Goal: Information Seeking & Learning: Learn about a topic

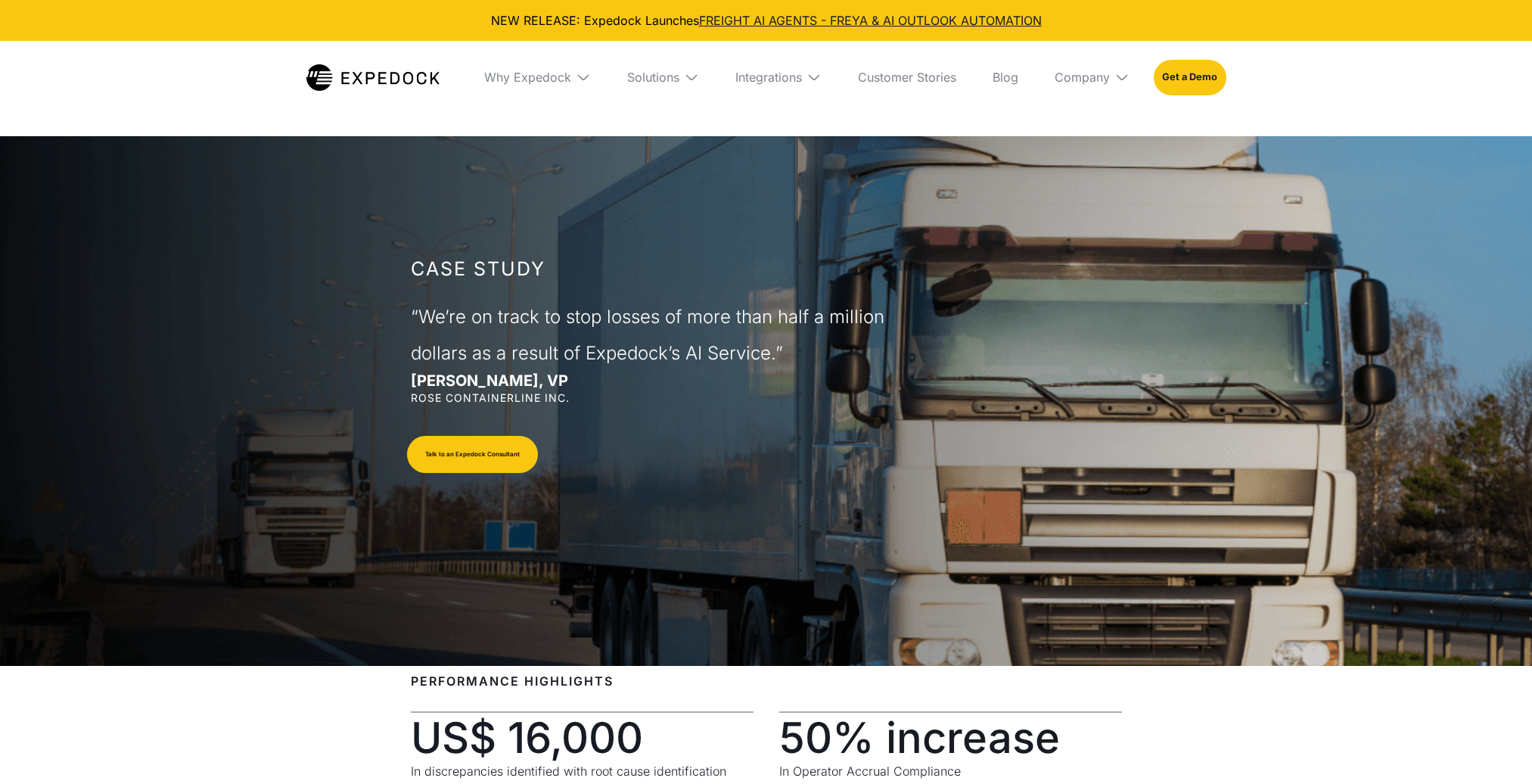
select select
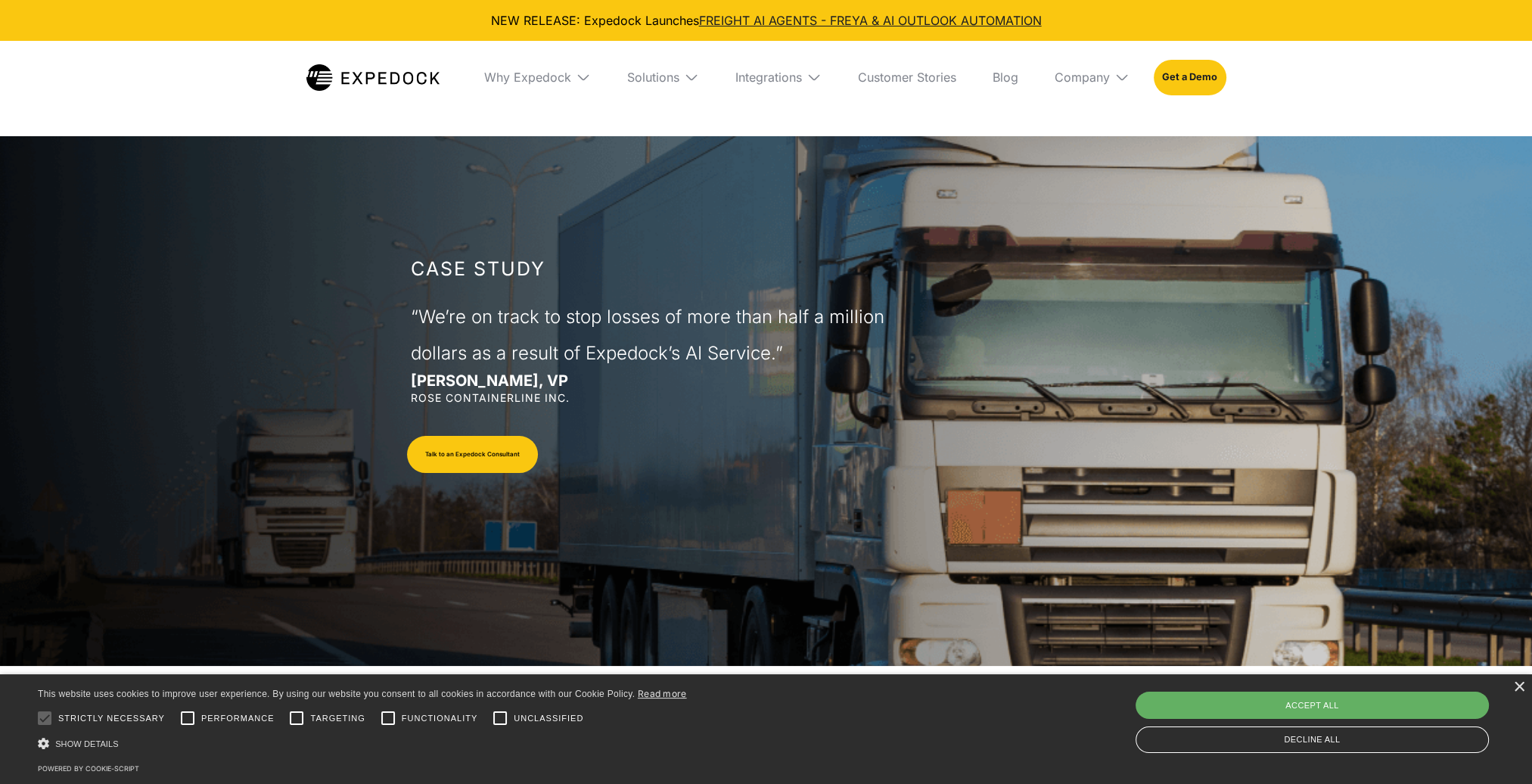
click at [1376, 707] on div "Accept all" at bounding box center [1312, 705] width 353 height 27
checkbox input "true"
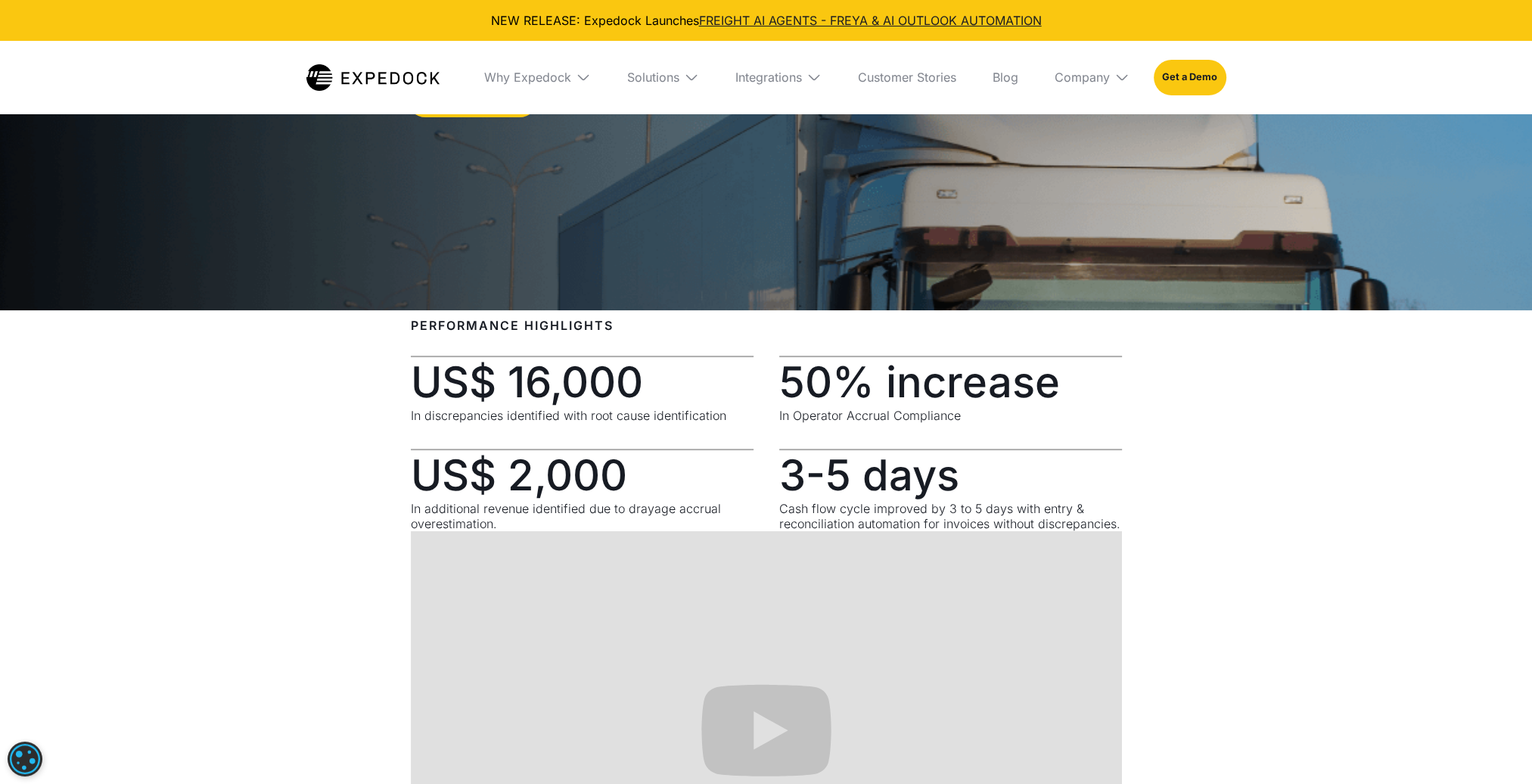
scroll to position [378, 0]
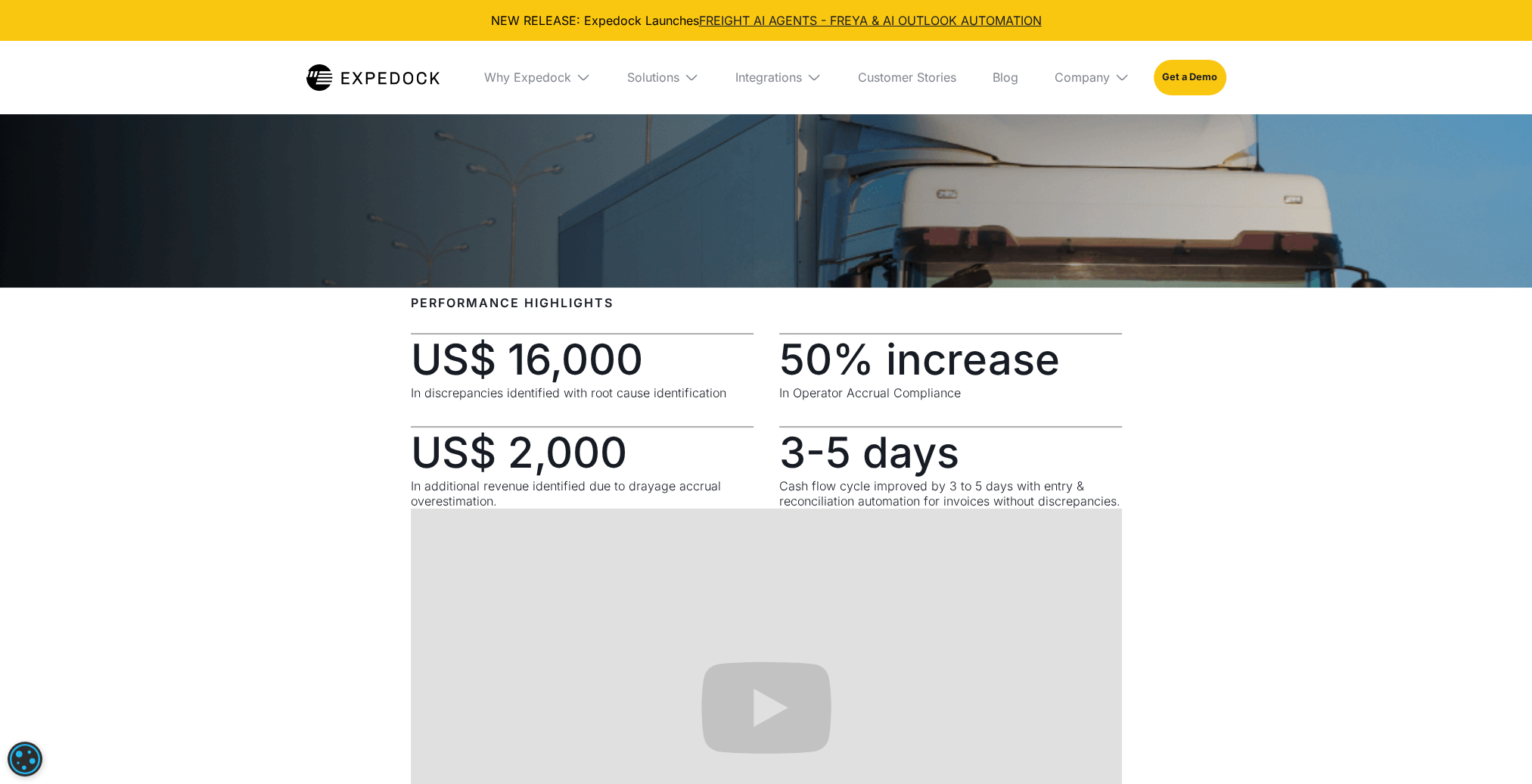
click at [1399, 545] on div "PERFORMANCE HIGHLIGHTS US$ 16,000 In discrepancies identified with root cause i…" at bounding box center [766, 601] width 1532 height 613
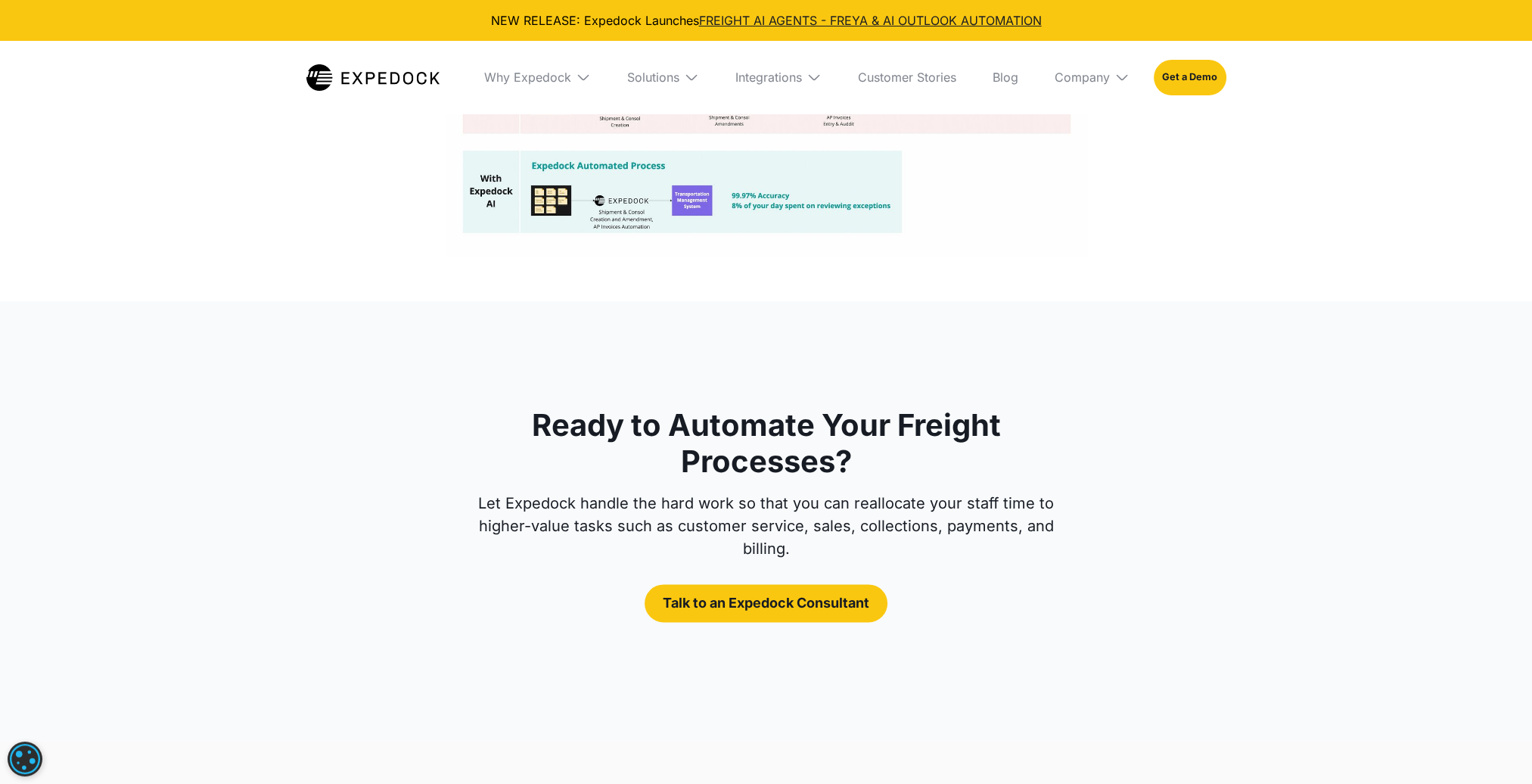
scroll to position [2799, 0]
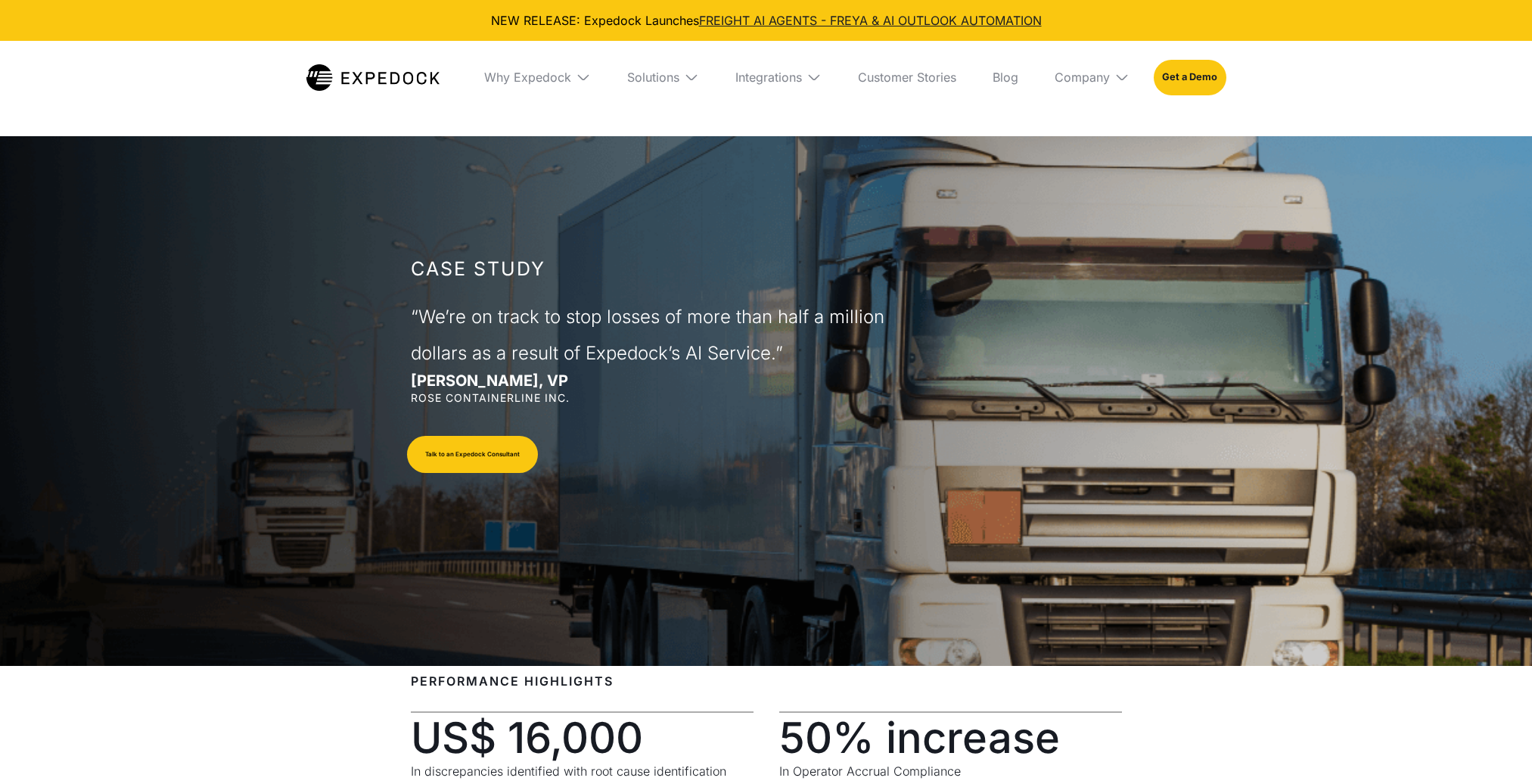
select select
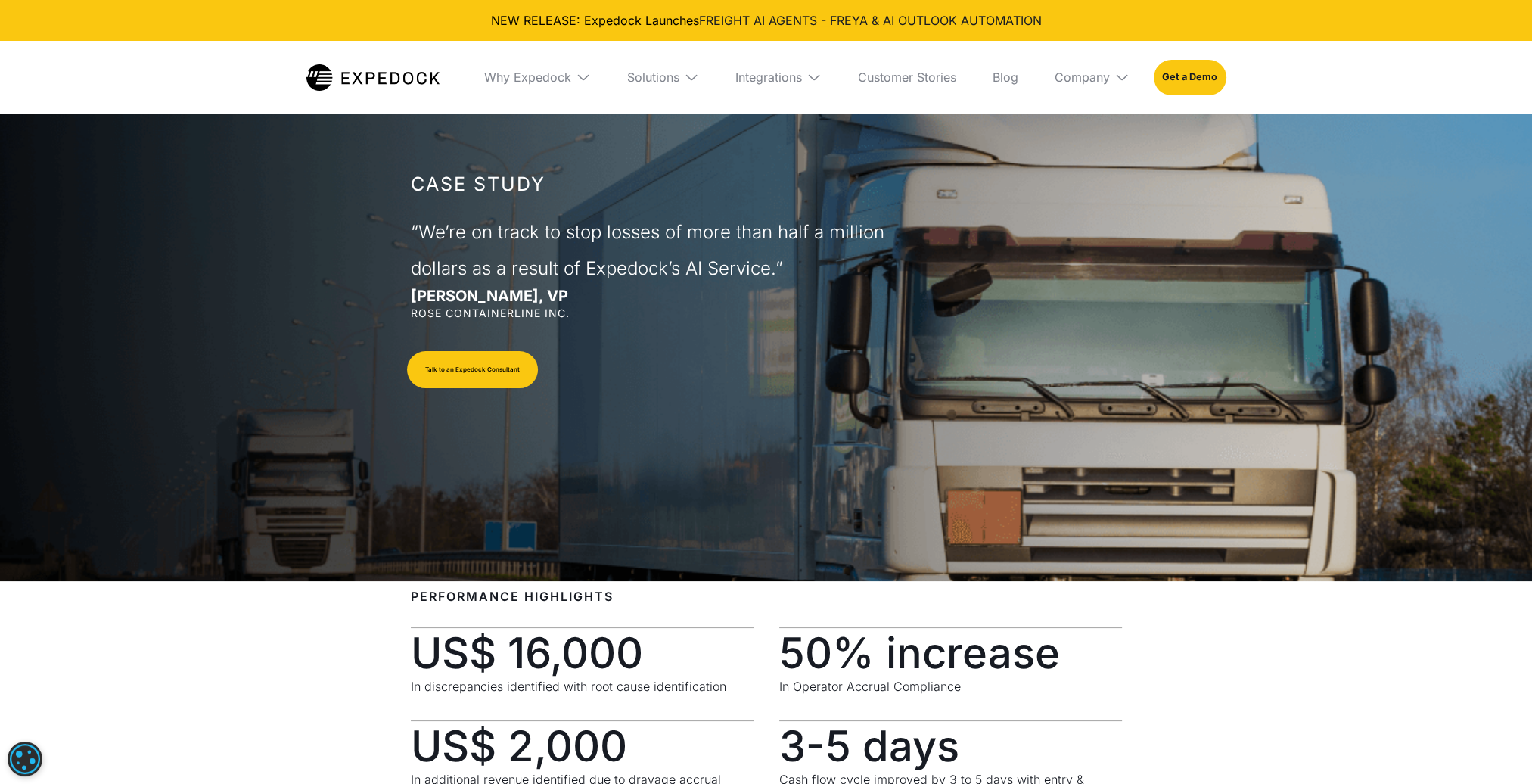
scroll to position [76, 0]
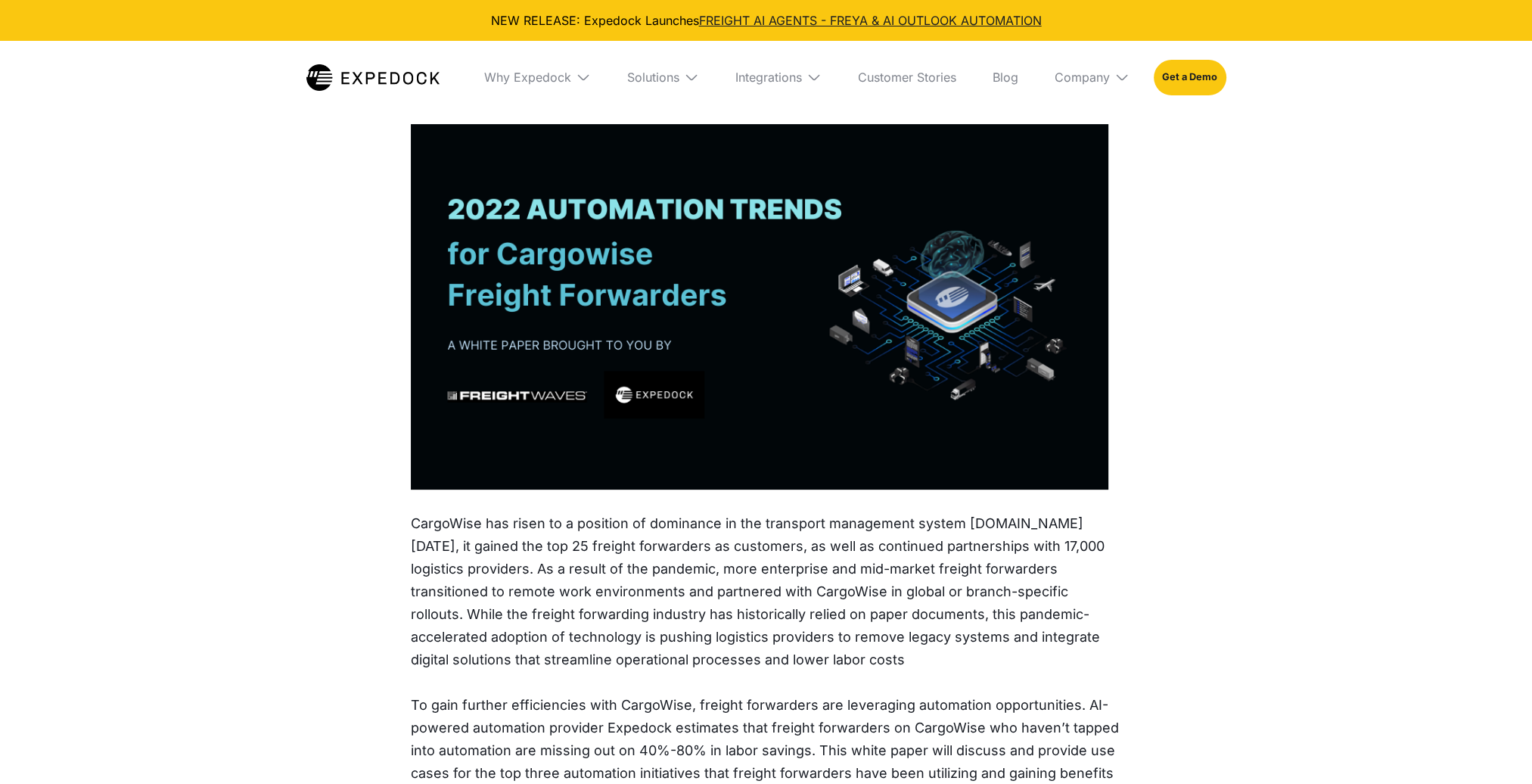
scroll to position [832, 0]
